Goal: Transaction & Acquisition: Obtain resource

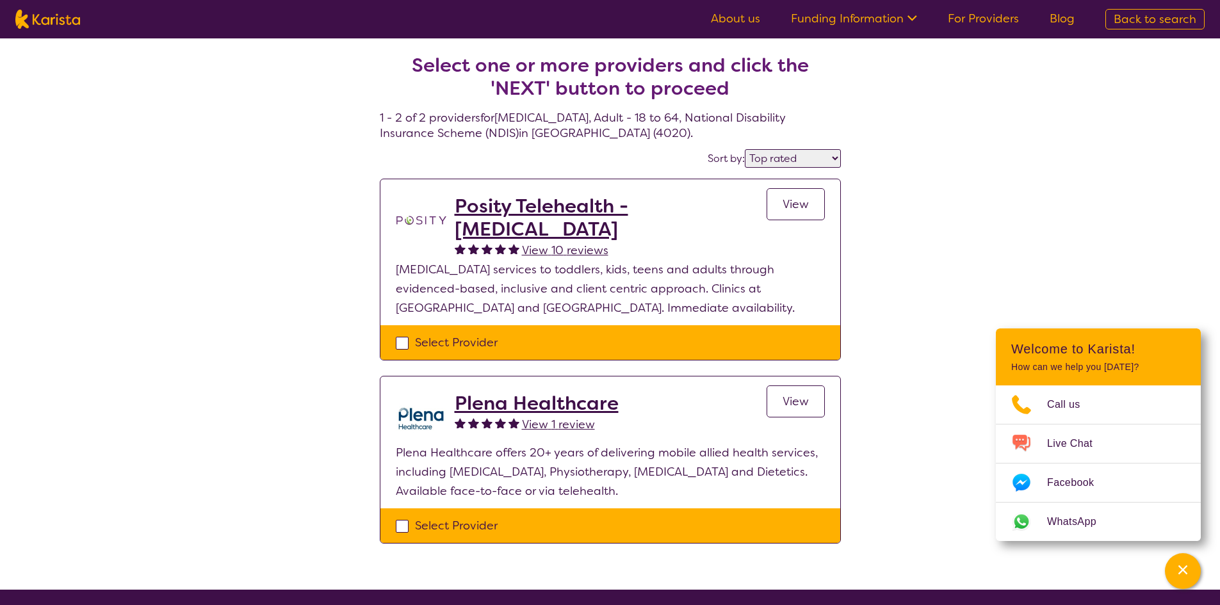
select select "by_score"
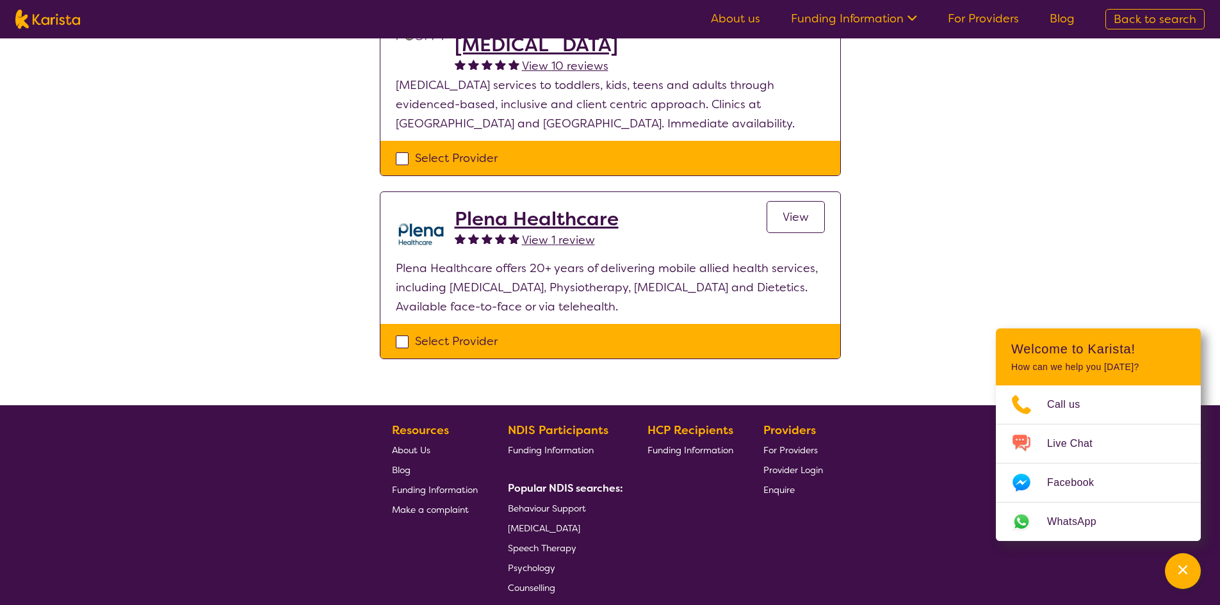
scroll to position [192, 0]
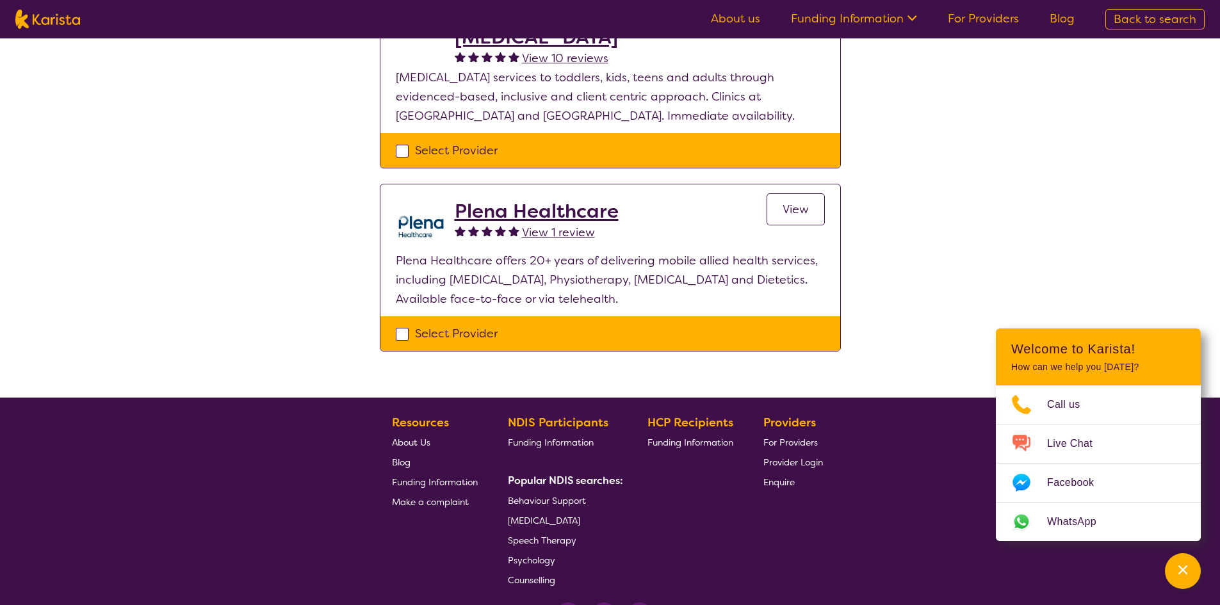
click at [493, 218] on h2 "Plena Healthcare" at bounding box center [537, 211] width 164 height 23
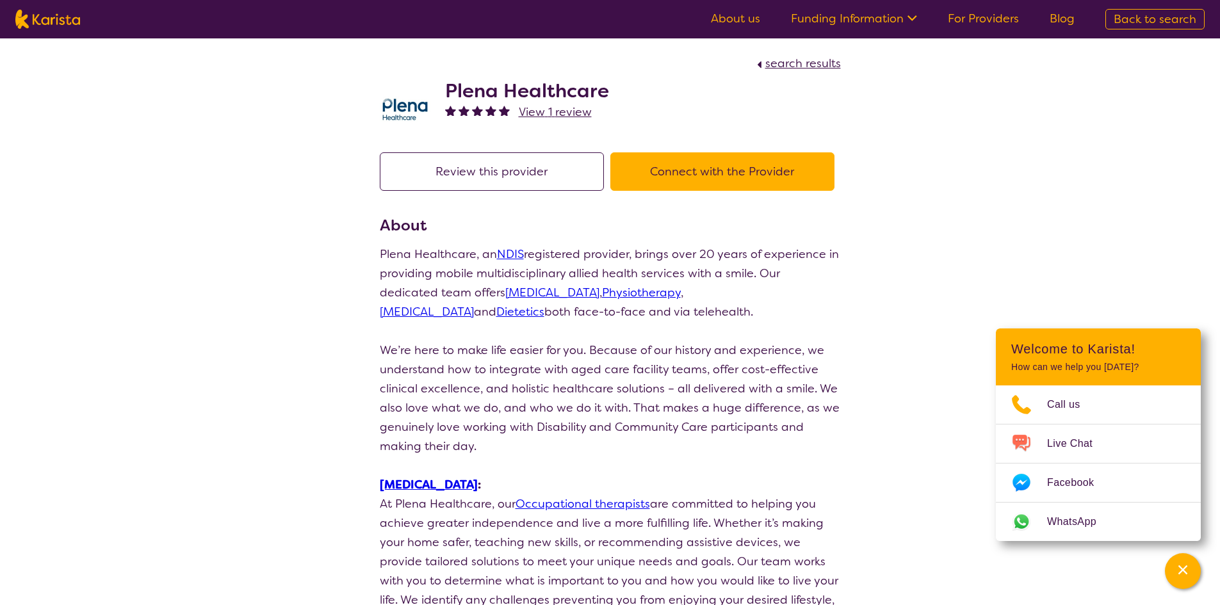
click at [690, 174] on button "Connect with the Provider" at bounding box center [722, 171] width 224 height 38
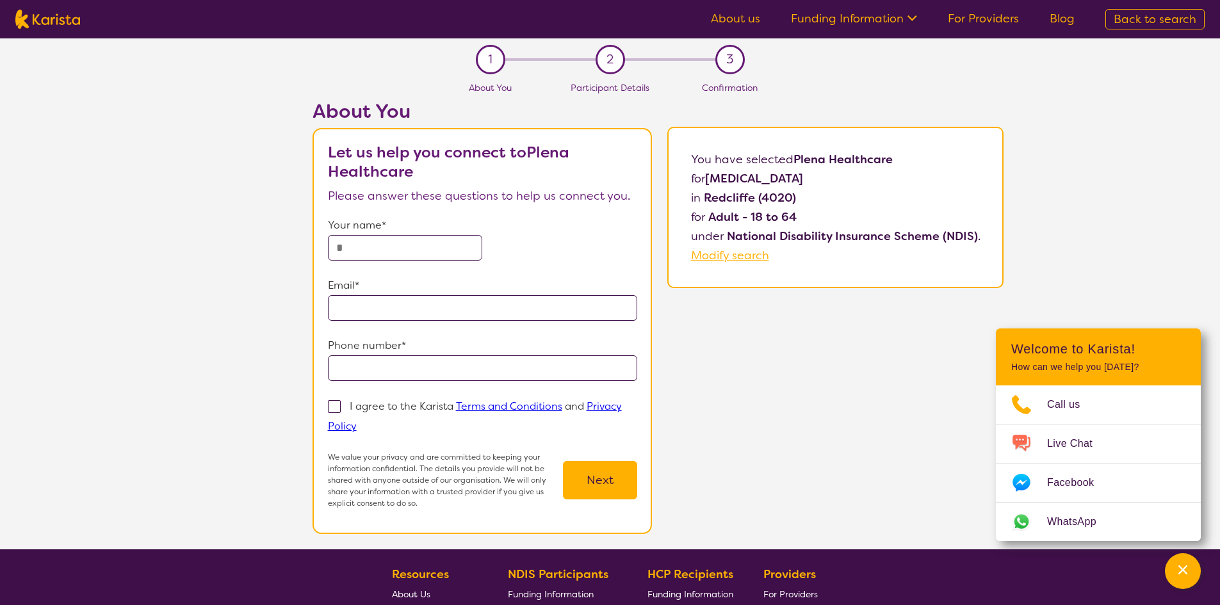
click at [0, 113] on section "1 About You 2 Participant Details 3 Confirmation About You Let us help you conn…" at bounding box center [610, 293] width 1220 height 511
